Goal: Contribute content: Contribute content

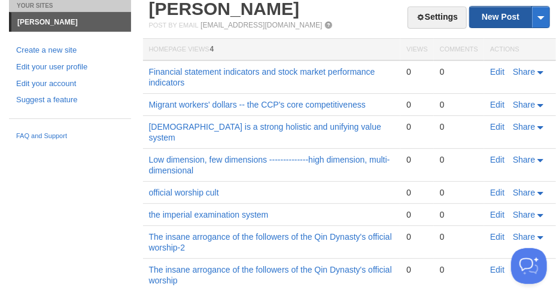
click at [475, 16] on link "New Post" at bounding box center [510, 17] width 80 height 21
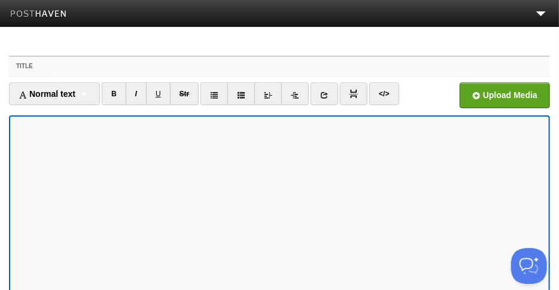
click at [63, 68] on input "Title" at bounding box center [302, 66] width 496 height 19
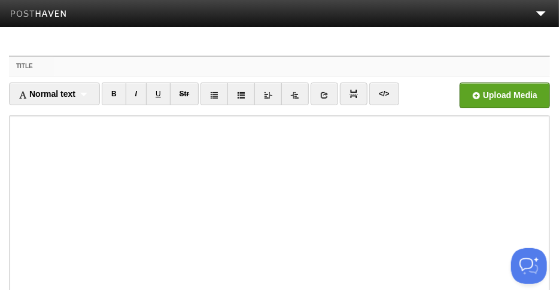
paste input "Value Investing"
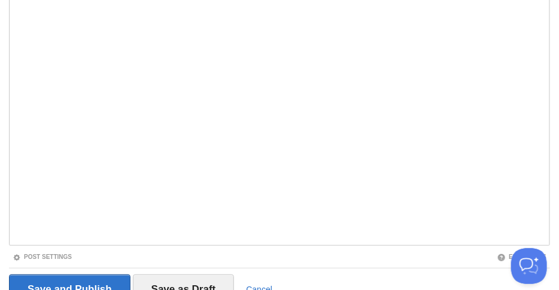
scroll to position [215, 0]
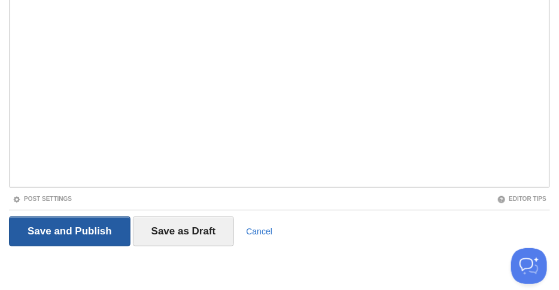
type input "Value Investing"
click at [75, 228] on input "Save and Publish" at bounding box center [70, 232] width 122 height 30
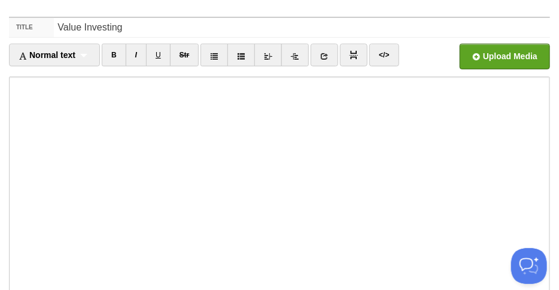
scroll to position [45, 0]
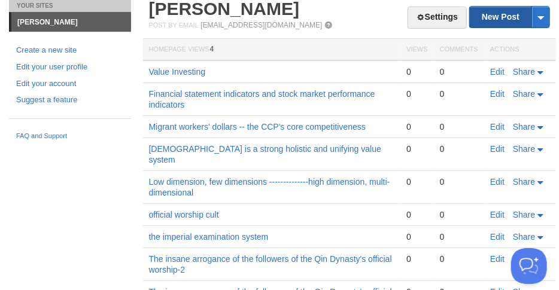
click at [475, 19] on link "New Post" at bounding box center [510, 17] width 80 height 21
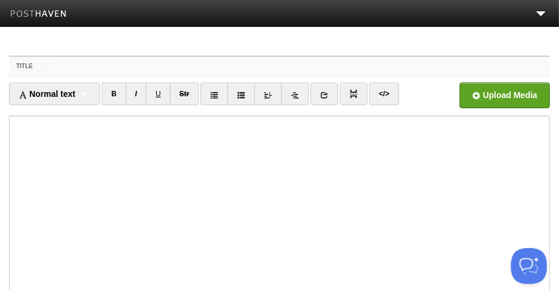
click at [95, 68] on input "Title" at bounding box center [302, 66] width 496 height 19
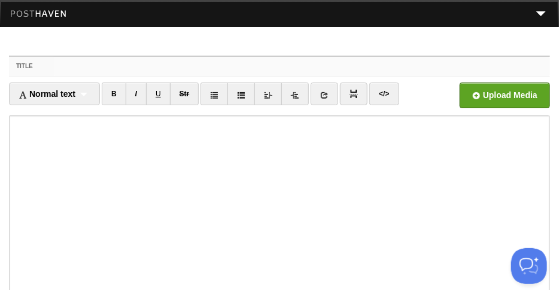
paste input "Value Investing - My Definition"
type input "Value Investing - My Definition"
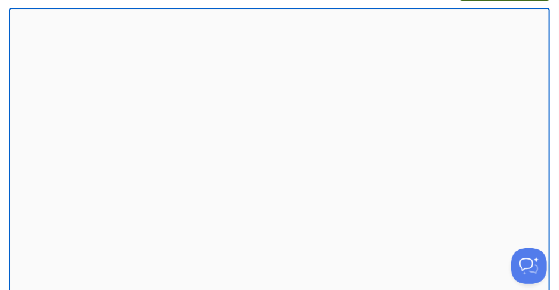
scroll to position [215, 0]
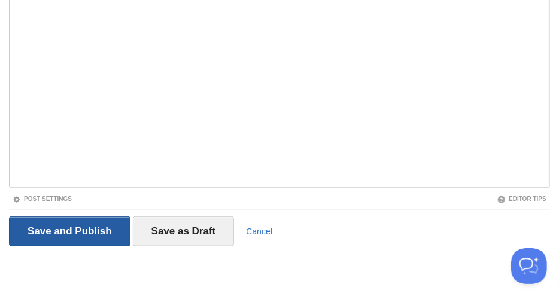
click at [81, 227] on input "Save and Publish" at bounding box center [70, 232] width 122 height 30
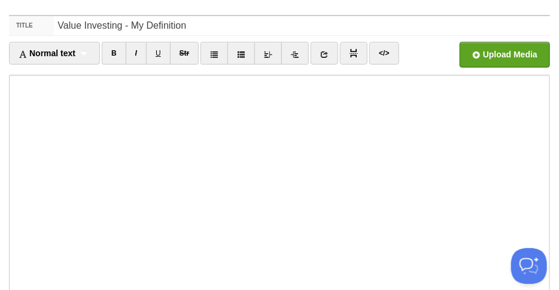
scroll to position [45, 0]
